Goal: Find specific page/section: Find specific page/section

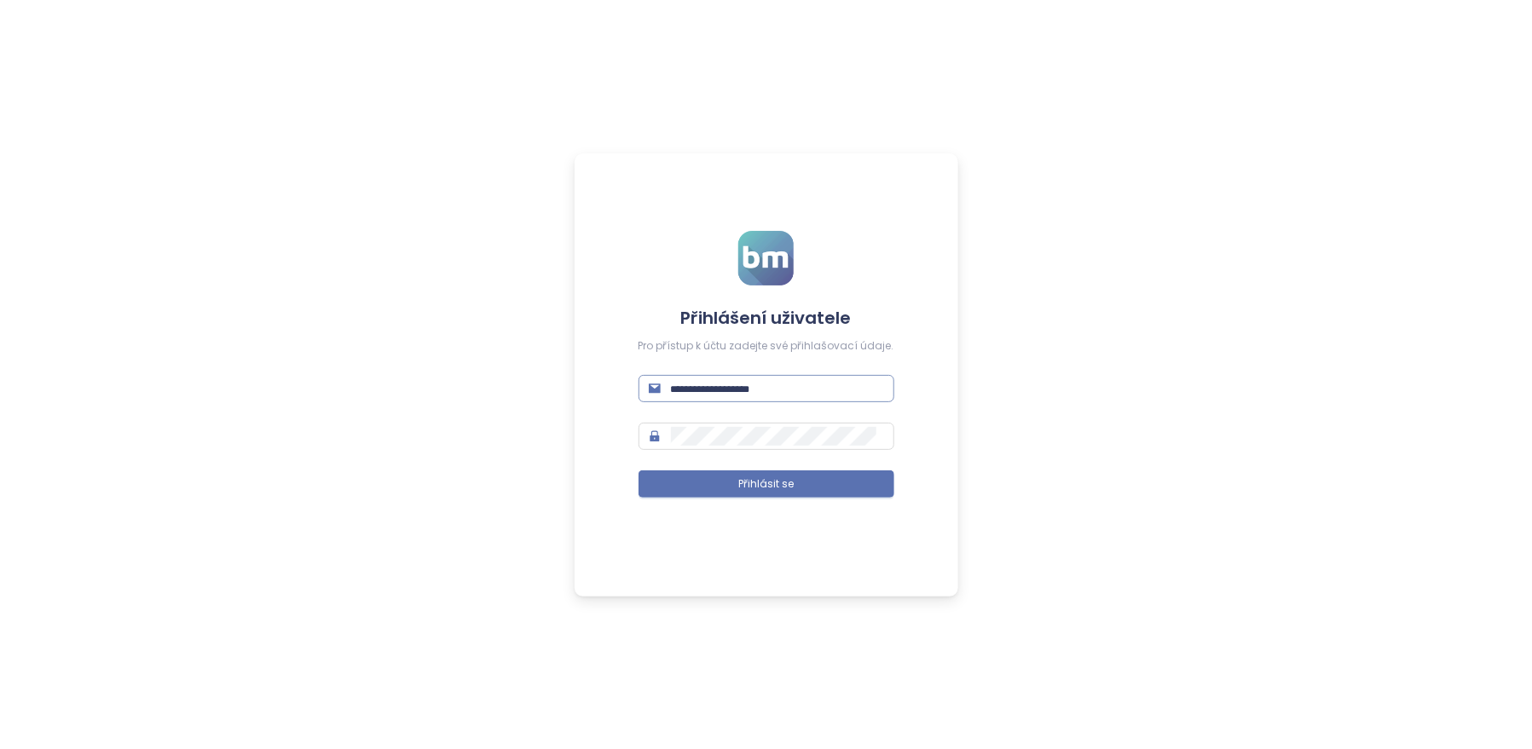
click at [690, 382] on input "text" at bounding box center [777, 388] width 213 height 19
type input "**********"
click at [780, 479] on span "Přihlásit se" at bounding box center [765, 484] width 55 height 16
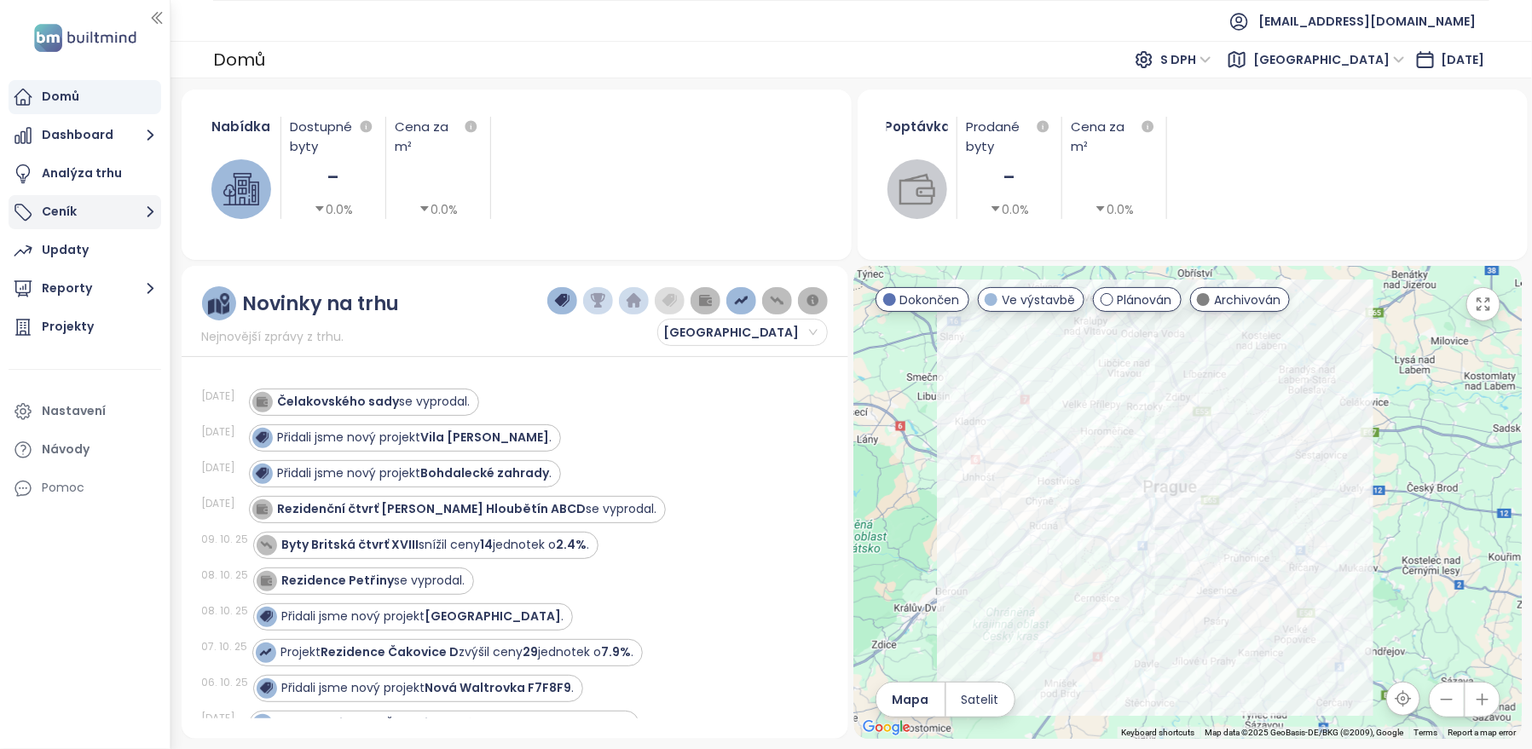
click at [76, 207] on button "Ceník" at bounding box center [85, 212] width 153 height 34
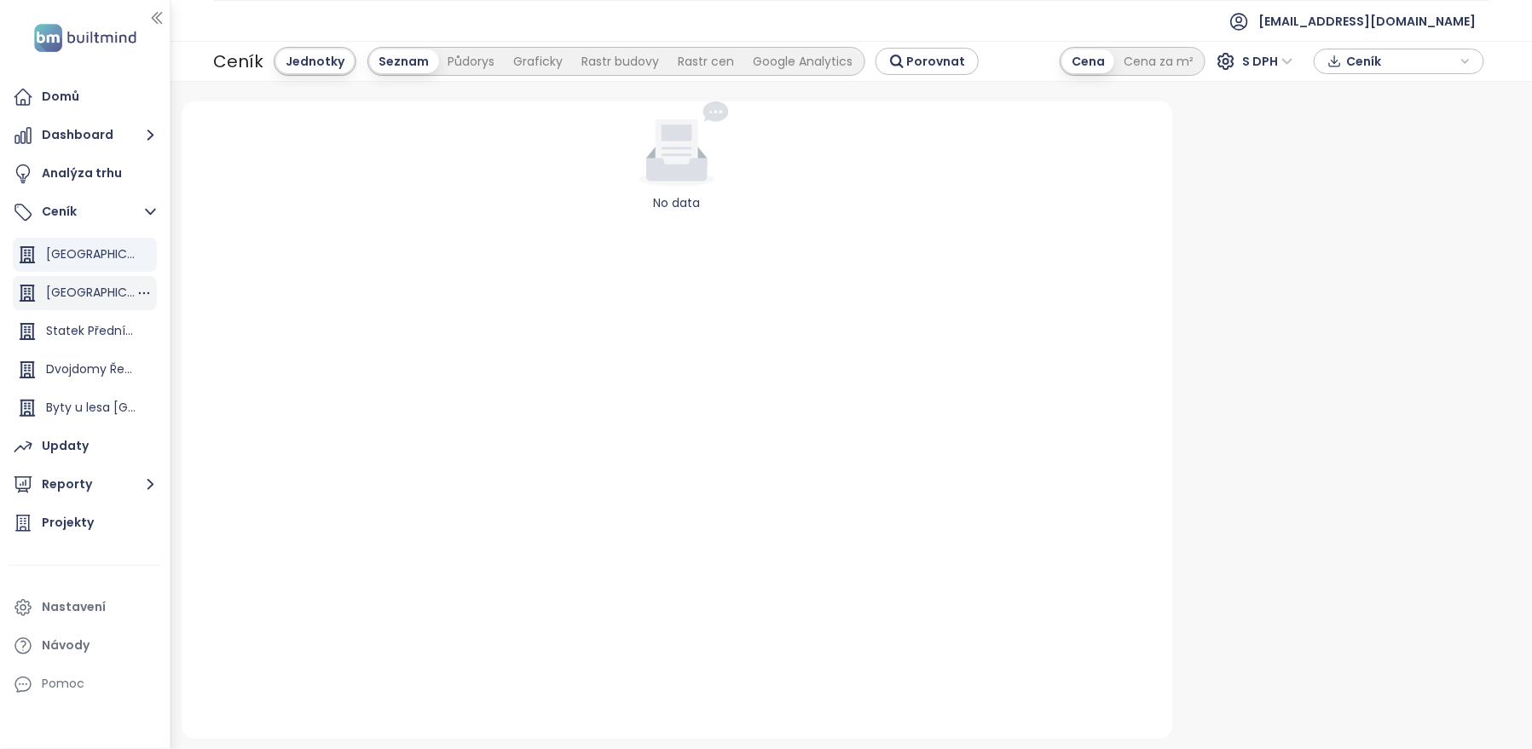
click at [93, 304] on div "Vilapark Úvaly" at bounding box center [85, 293] width 144 height 34
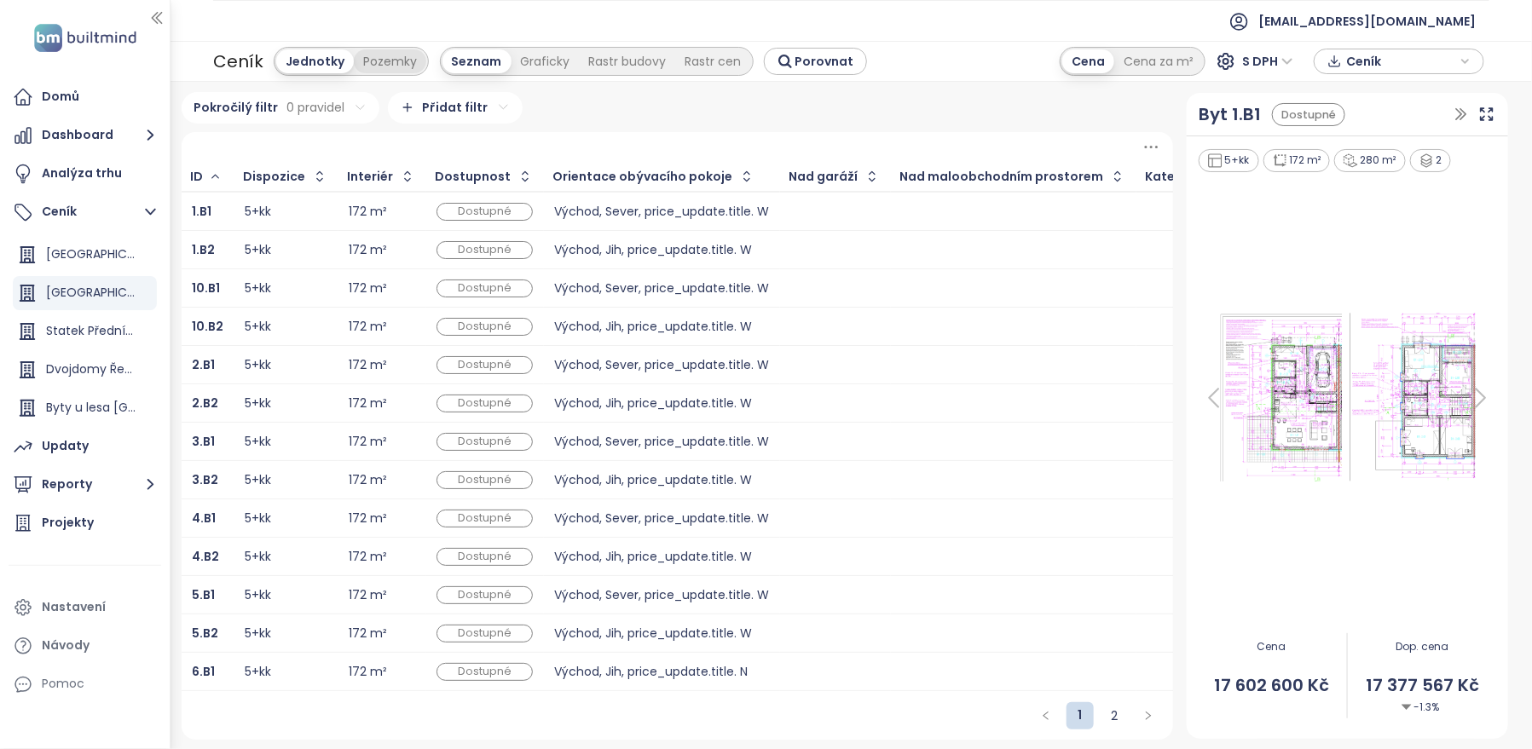
click at [382, 61] on div "Pozemky" at bounding box center [390, 61] width 72 height 24
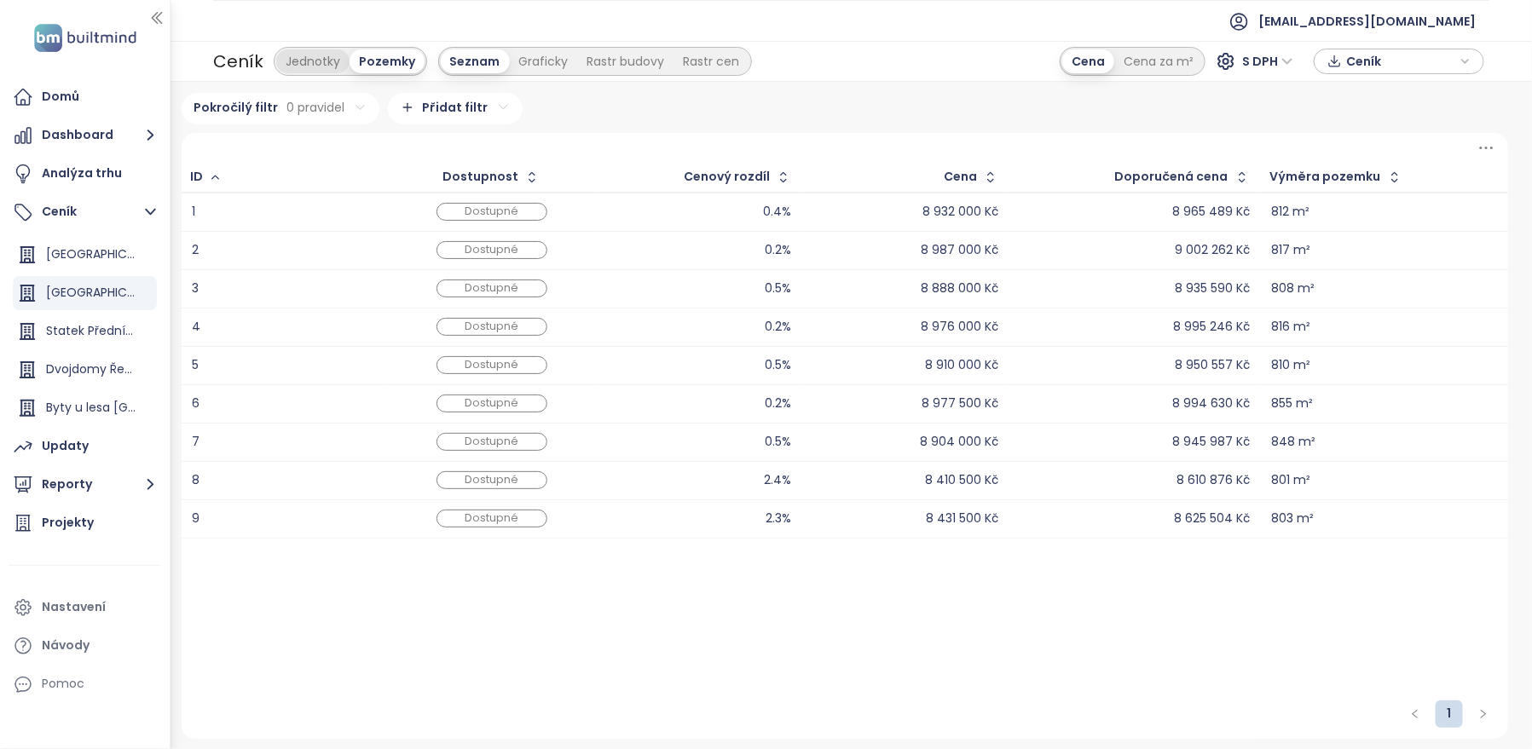
click at [308, 52] on div "Jednotky" at bounding box center [312, 61] width 73 height 24
